Goal: Task Accomplishment & Management: Complete application form

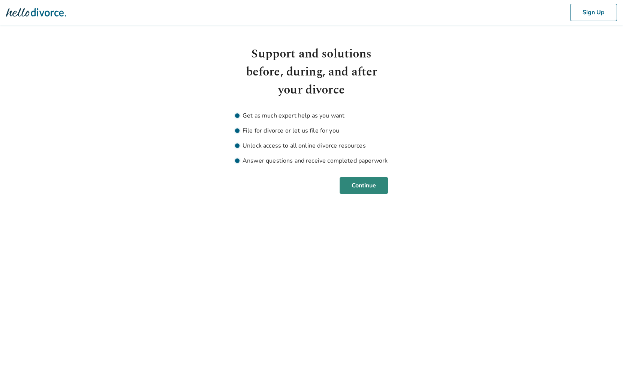
click at [370, 185] on button "Continue" at bounding box center [364, 185] width 48 height 17
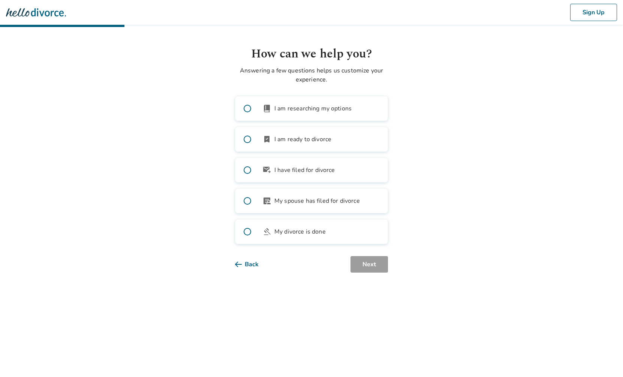
click at [353, 143] on label "bookmark_check I am ready to divorce" at bounding box center [311, 139] width 153 height 25
click at [370, 272] on button "Next" at bounding box center [370, 264] width 38 height 17
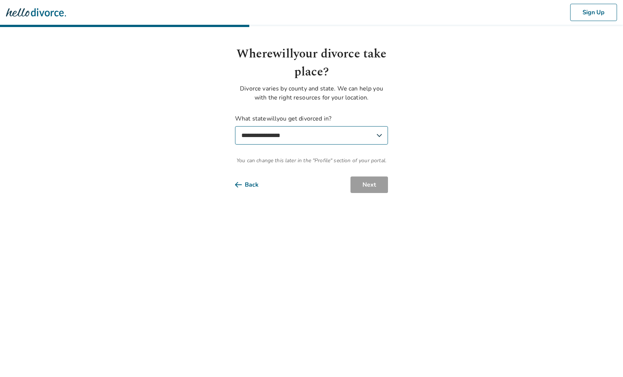
select select "**"
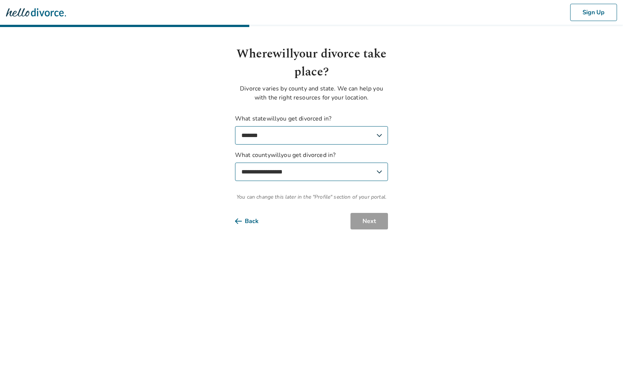
select select "**********"
click at [362, 221] on button "Next" at bounding box center [370, 221] width 38 height 17
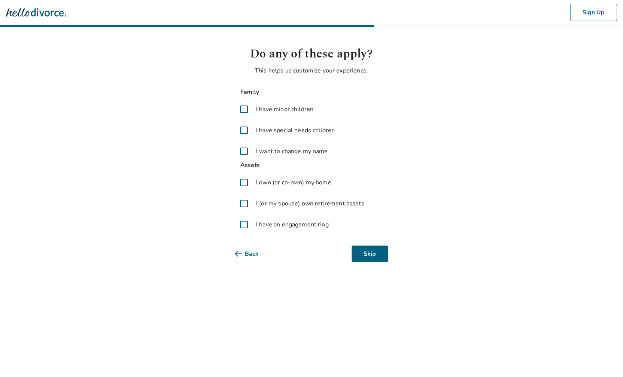
click at [245, 183] on span at bounding box center [244, 182] width 18 height 18
click at [239, 203] on span at bounding box center [244, 203] width 18 height 18
click at [362, 251] on button "Next" at bounding box center [370, 253] width 38 height 17
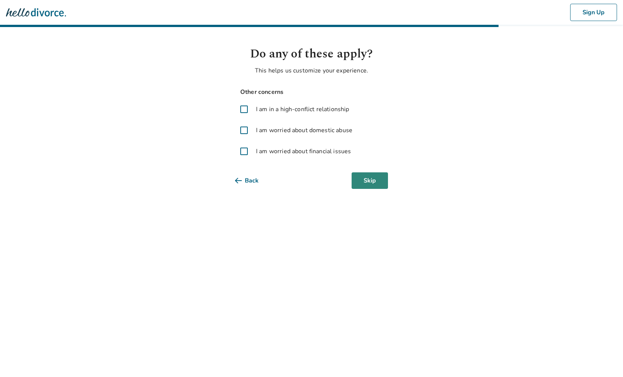
click at [363, 181] on button "Skip" at bounding box center [370, 180] width 36 height 17
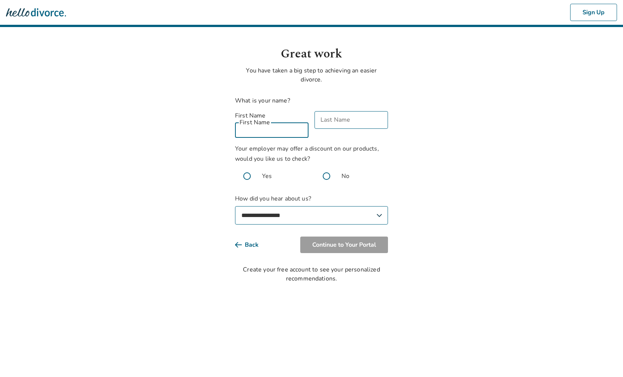
click at [247, 120] on div "First Name First Name" at bounding box center [272, 124] width 74 height 27
type input "**********"
type input "*******"
click at [506, 102] on body "**********" at bounding box center [311, 141] width 623 height 283
click at [248, 165] on span at bounding box center [247, 176] width 24 height 24
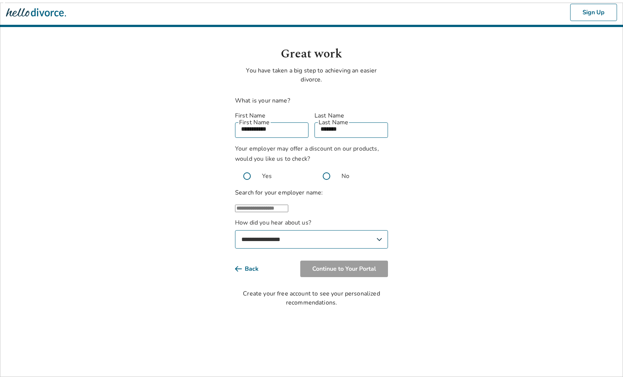
click at [271, 209] on input "text" at bounding box center [261, 208] width 53 height 8
type input "**********"
click at [400, 197] on body "**********" at bounding box center [311, 153] width 623 height 307
click at [288, 212] on input "text" at bounding box center [261, 208] width 53 height 8
type input "*"
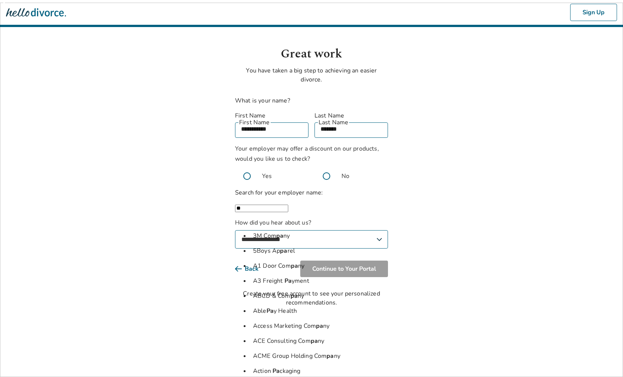
type input "*"
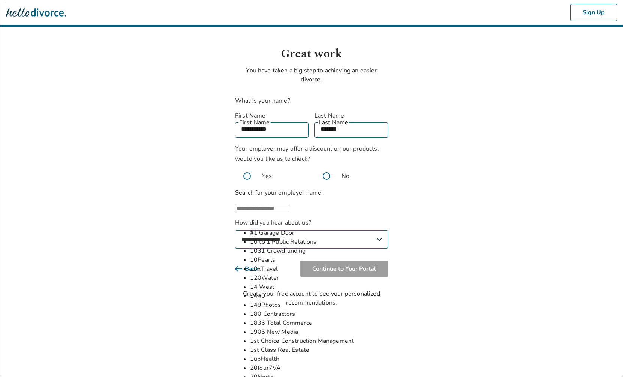
click at [247, 205] on input "text" at bounding box center [261, 208] width 53 height 8
click at [246, 205] on input "text" at bounding box center [261, 208] width 53 height 8
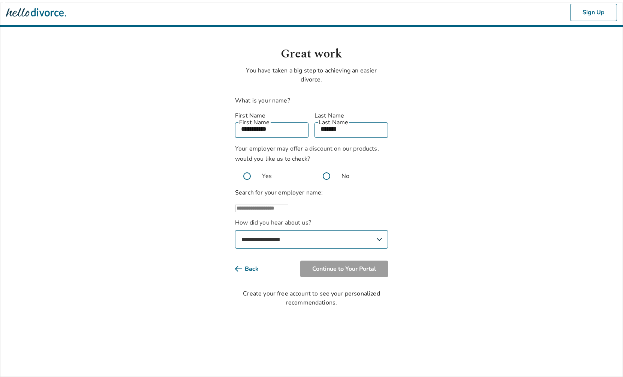
click at [216, 209] on body "**********" at bounding box center [311, 153] width 623 height 307
click at [327, 168] on span at bounding box center [327, 176] width 24 height 24
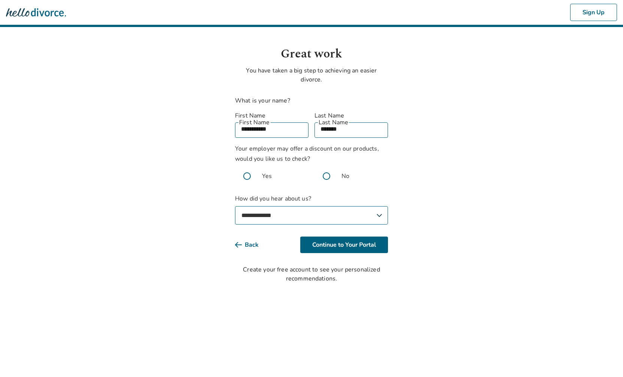
select select "**********"
click at [329, 236] on button "Continue to Your Portal" at bounding box center [344, 244] width 88 height 17
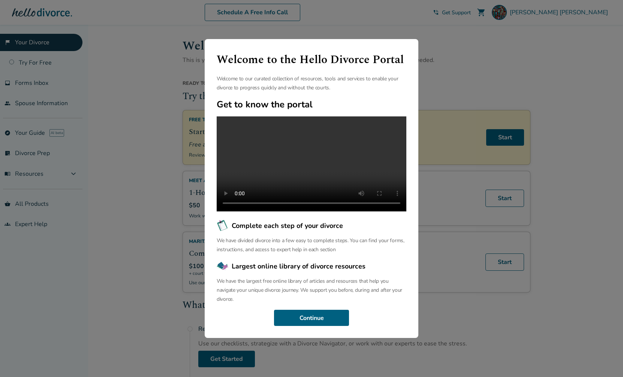
click at [311, 158] on video at bounding box center [312, 163] width 190 height 95
click at [226, 116] on video at bounding box center [312, 163] width 190 height 95
click at [299, 323] on button "Continue" at bounding box center [311, 317] width 75 height 17
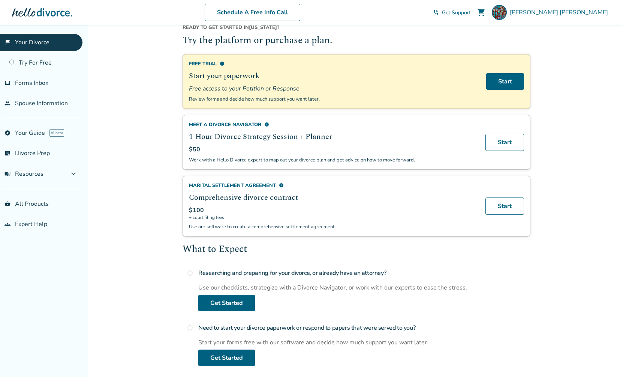
scroll to position [56, 0]
click at [288, 252] on h2 "What to Expect" at bounding box center [357, 249] width 348 height 14
click at [278, 196] on h2 "Comprehensive divorce contract" at bounding box center [333, 197] width 288 height 11
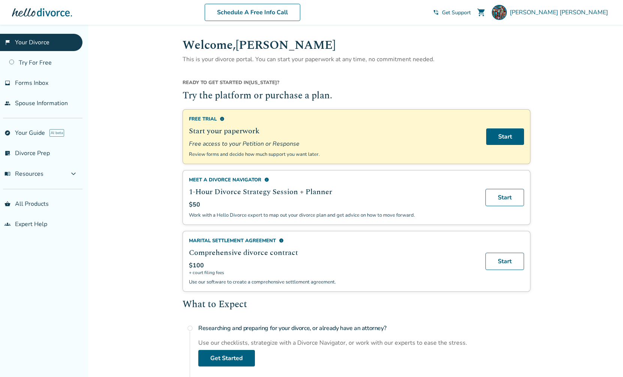
scroll to position [0, 0]
click at [507, 141] on link "Start" at bounding box center [506, 137] width 38 height 17
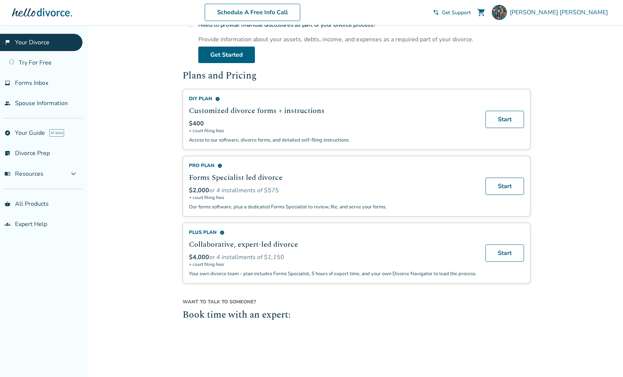
scroll to position [412, 0]
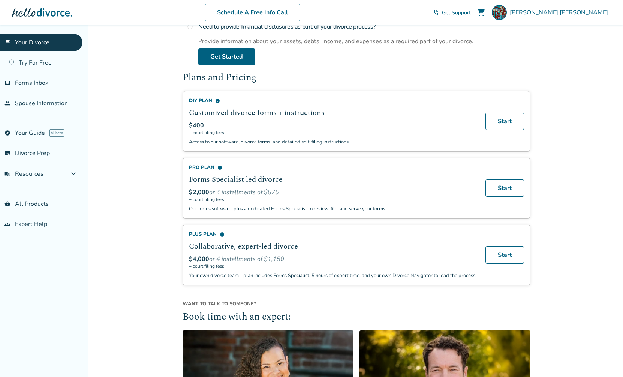
click at [135, 232] on div "Added to cart Welcome, [PERSON_NAME] This is your divorce portal. You can start…" at bounding box center [311, 89] width 623 height 952
click at [140, 195] on div "Added to cart Welcome, [PERSON_NAME] This is your divorce portal. You can start…" at bounding box center [311, 89] width 623 height 952
click at [221, 233] on span "info" at bounding box center [222, 234] width 5 height 5
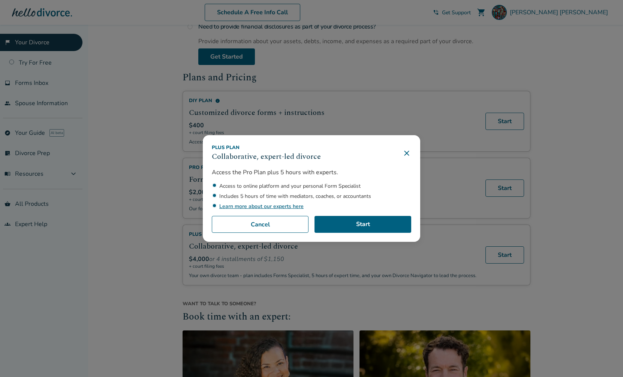
click at [405, 151] on icon at bounding box center [406, 152] width 5 height 5
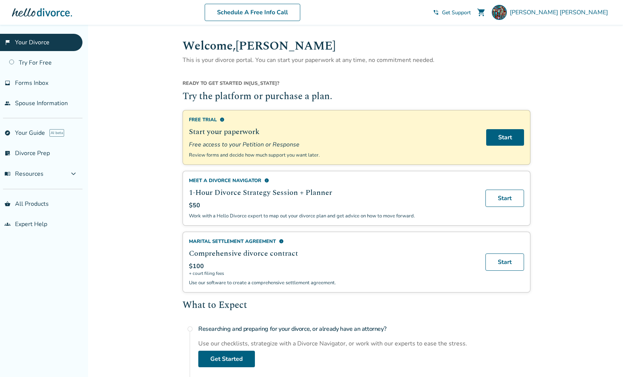
scroll to position [0, 0]
click at [509, 135] on link "Start" at bounding box center [506, 137] width 38 height 17
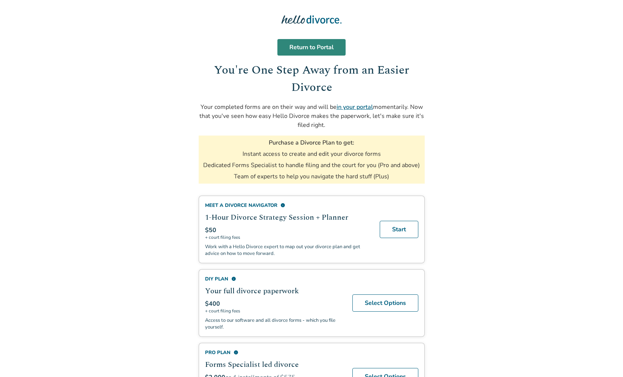
click at [330, 54] on link "Return to Portal" at bounding box center [312, 47] width 68 height 17
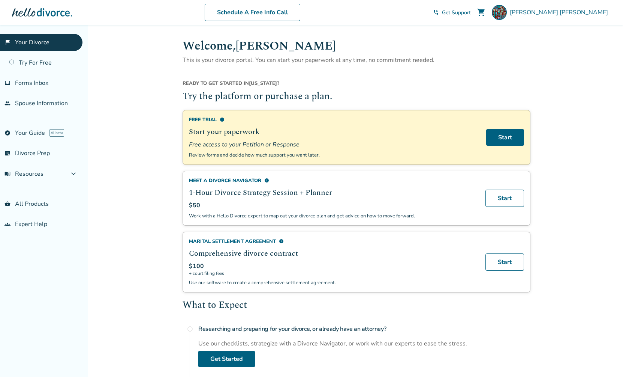
click at [356, 89] on div "Ready to get started in California ?" at bounding box center [357, 85] width 348 height 10
click at [42, 84] on span "Forms Inbox" at bounding box center [31, 83] width 33 height 8
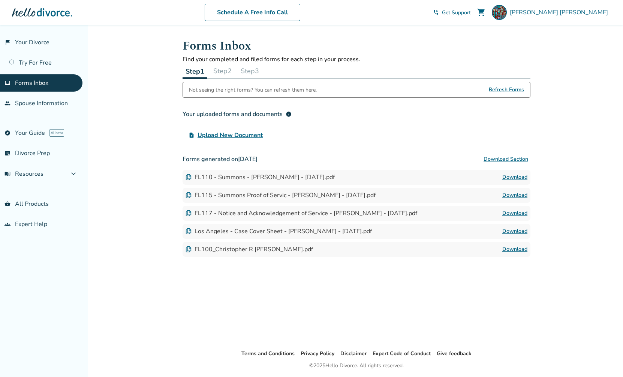
click at [102, 137] on div "Added to cart Forms Inbox Find your completed and filed forms for each step in …" at bounding box center [311, 213] width 623 height 377
click at [256, 230] on div "Los Angeles - Case Cover Sheet - Christopher R O'Leary - 2025-08-29.pdf" at bounding box center [279, 231] width 186 height 8
click at [188, 232] on img at bounding box center [189, 231] width 6 height 6
click at [517, 231] on link "Download" at bounding box center [515, 231] width 25 height 9
click at [63, 89] on link "inbox Forms Inbox" at bounding box center [41, 82] width 83 height 17
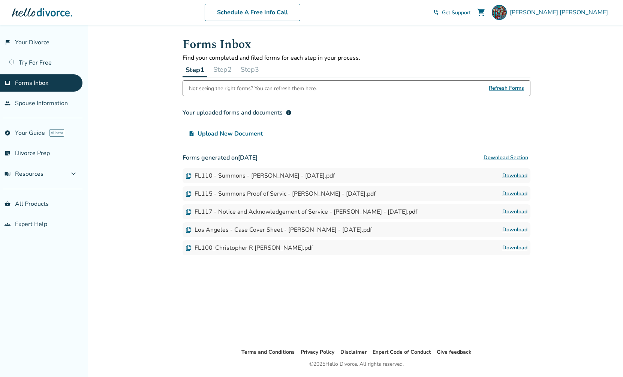
scroll to position [2, 0]
click at [34, 83] on span "Forms Inbox" at bounding box center [31, 83] width 33 height 8
click at [25, 43] on link "flag_2 Your Divorce" at bounding box center [41, 42] width 83 height 17
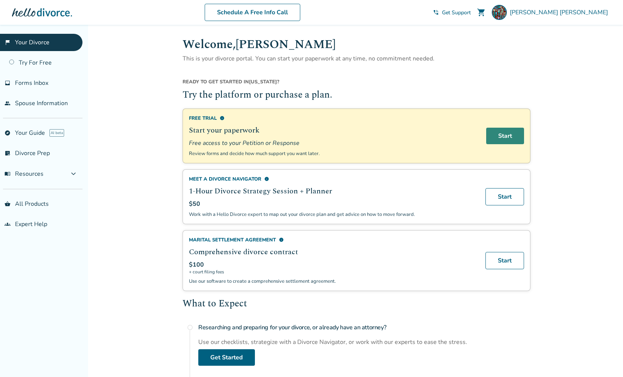
click at [500, 141] on link "Start" at bounding box center [506, 136] width 38 height 17
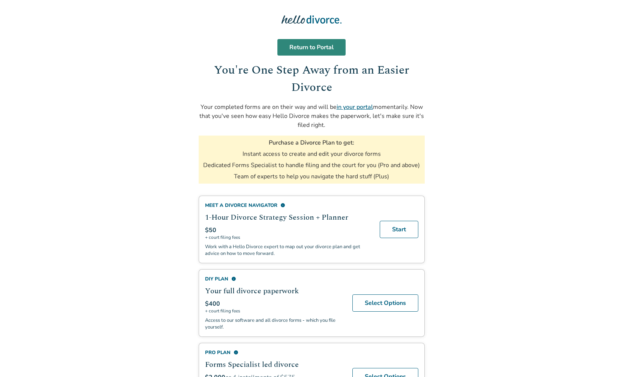
click at [320, 44] on link "Return to Portal" at bounding box center [312, 47] width 68 height 17
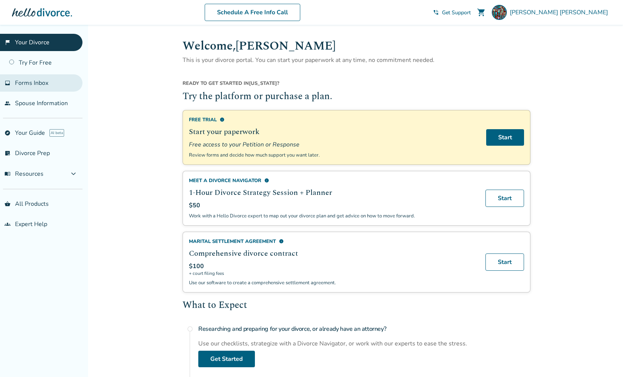
click at [39, 83] on span "Forms Inbox" at bounding box center [31, 83] width 33 height 8
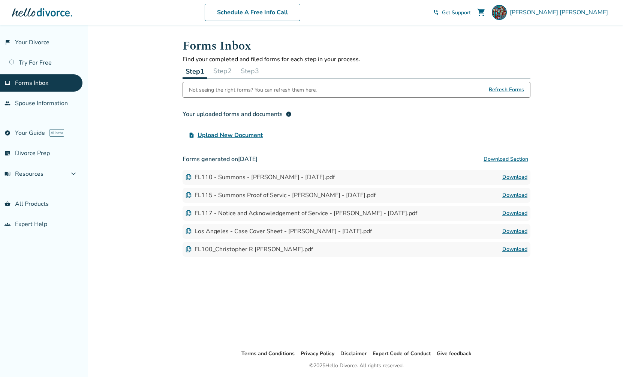
click at [254, 285] on div "Forms Inbox Find your completed and filed forms for each step in your process. …" at bounding box center [357, 187] width 360 height 324
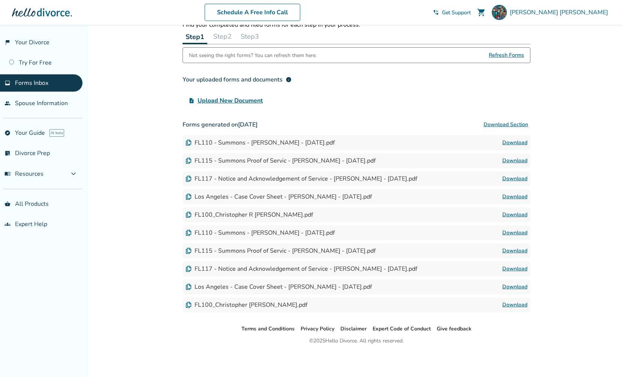
scroll to position [35, 0]
click at [189, 144] on img at bounding box center [189, 143] width 6 height 6
click at [188, 141] on img at bounding box center [189, 143] width 6 height 6
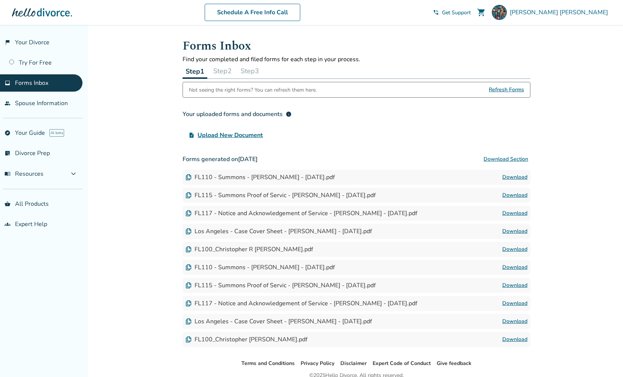
scroll to position [7, 0]
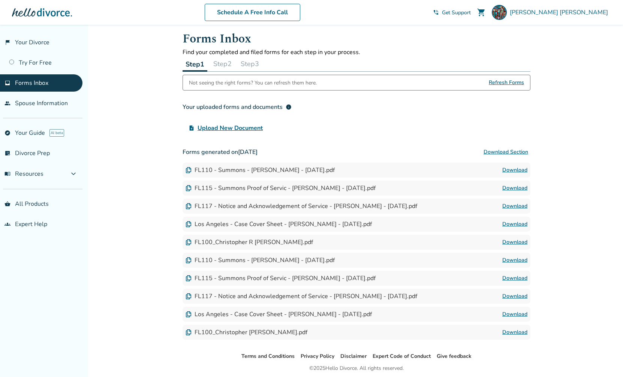
click at [287, 260] on div "FL110 - Summons - Christopher Raymond O'Leary - 2025-08-29.pdf" at bounding box center [260, 260] width 149 height 8
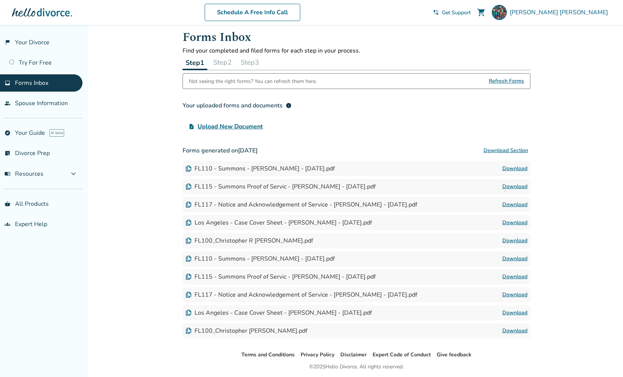
click at [188, 256] on img at bounding box center [189, 258] width 6 height 6
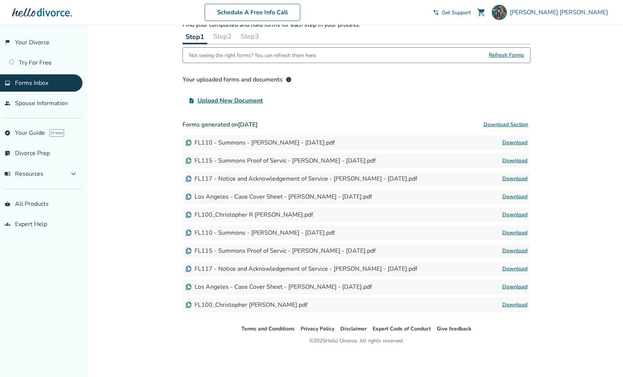
scroll to position [35, 0]
click at [513, 286] on link "Download" at bounding box center [515, 286] width 25 height 9
click at [519, 305] on link "Download" at bounding box center [515, 304] width 25 height 9
click at [159, 185] on div "Added to cart Forms Inbox Find your completed and filed forms for each step in …" at bounding box center [311, 183] width 623 height 386
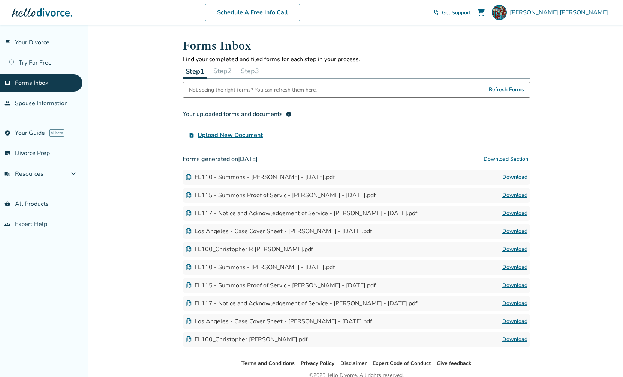
scroll to position [0, 0]
click at [52, 106] on link "people Spouse Information" at bounding box center [41, 103] width 83 height 17
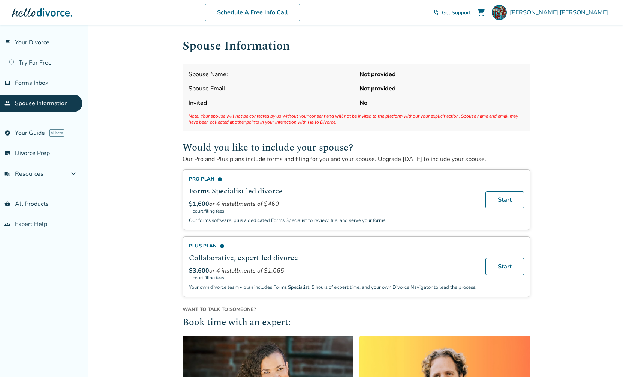
click at [142, 173] on div "Added to cart Spouse Information Spouse Name: Not provided Spouse Email: Not pr…" at bounding box center [311, 298] width 623 height 547
click at [34, 48] on link "flag_2 Your Divorce" at bounding box center [41, 42] width 83 height 17
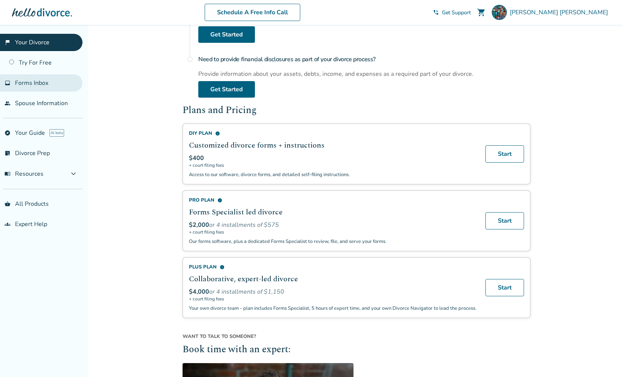
scroll to position [383, 0]
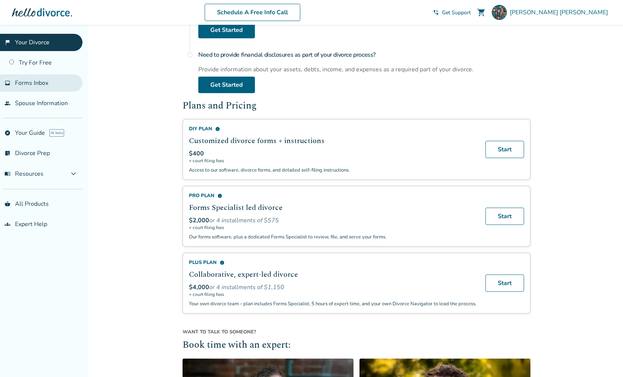
click at [44, 90] on link "inbox Forms Inbox" at bounding box center [41, 82] width 83 height 17
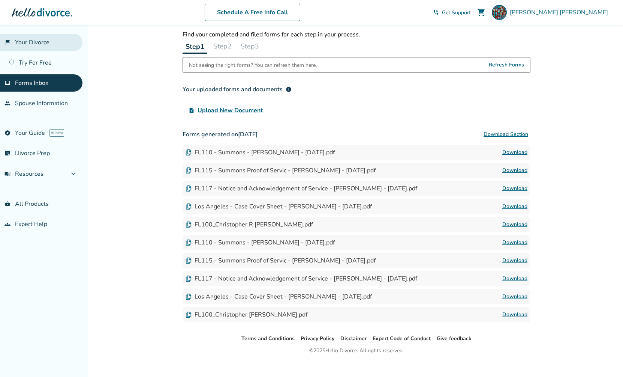
click at [28, 41] on link "flag_2 Your Divorce" at bounding box center [41, 42] width 83 height 17
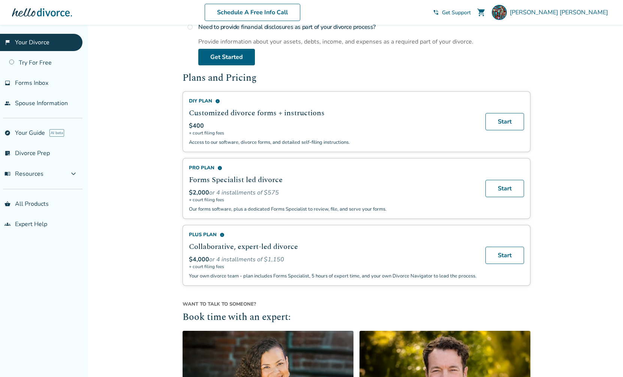
scroll to position [411, 0]
click at [156, 197] on div "Added to cart Welcome, [PERSON_NAME] This is your divorce portal. You can start…" at bounding box center [311, 90] width 623 height 952
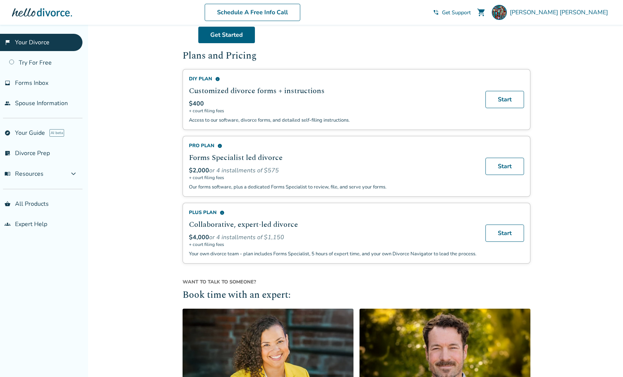
scroll to position [434, 0]
